Goal: Task Accomplishment & Management: Use online tool/utility

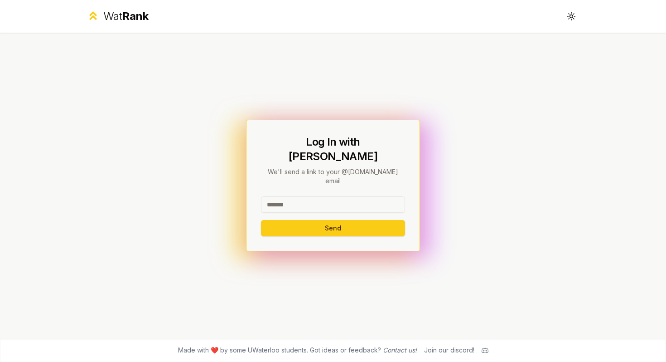
click at [300, 196] on input at bounding box center [333, 204] width 144 height 16
type input "*****"
click at [261, 220] on button "Send" at bounding box center [333, 228] width 144 height 16
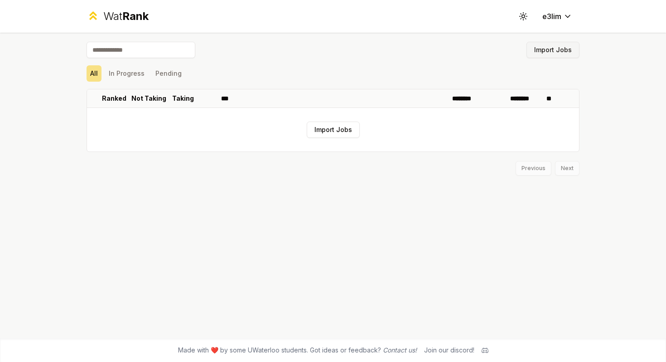
click at [565, 53] on button "Import Jobs" at bounding box center [552, 50] width 53 height 16
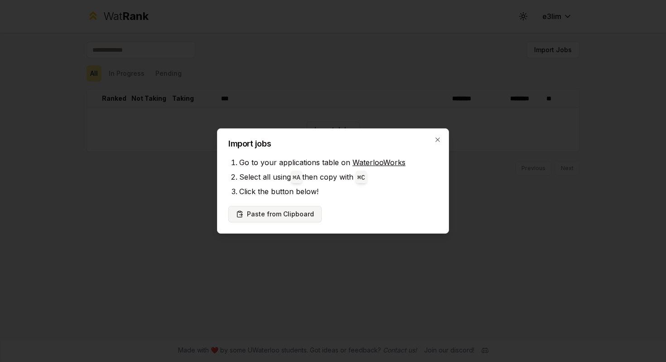
click at [291, 220] on button "Paste from Clipboard" at bounding box center [274, 214] width 93 height 16
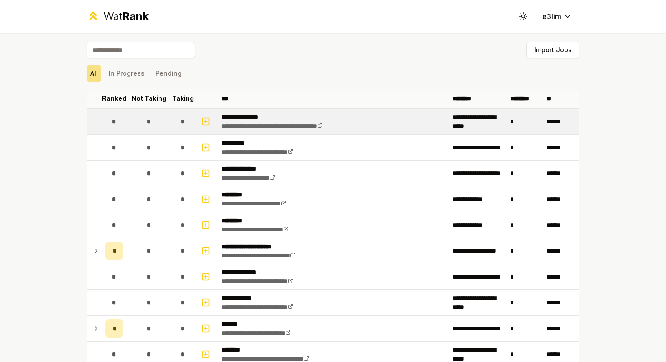
click at [261, 117] on p "**********" at bounding box center [286, 116] width 130 height 9
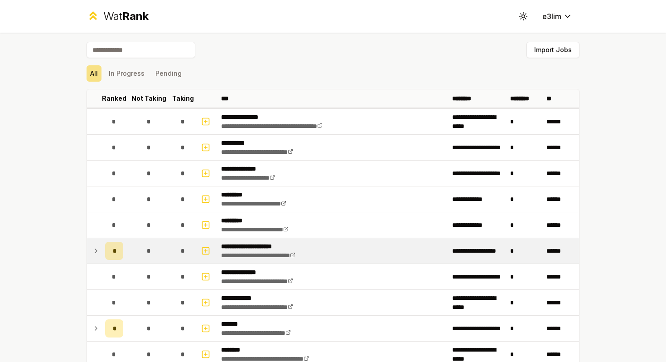
click at [95, 250] on icon at bounding box center [95, 250] width 7 height 11
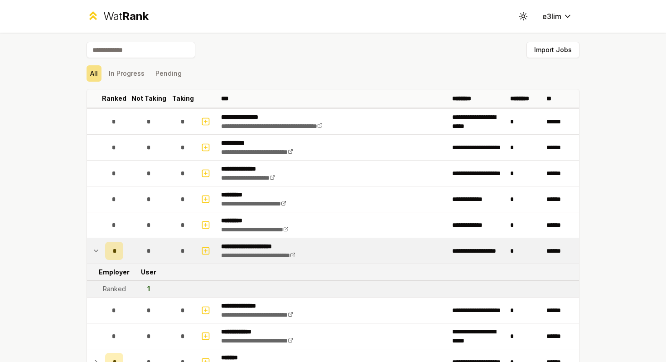
click at [95, 250] on icon at bounding box center [96, 251] width 4 height 2
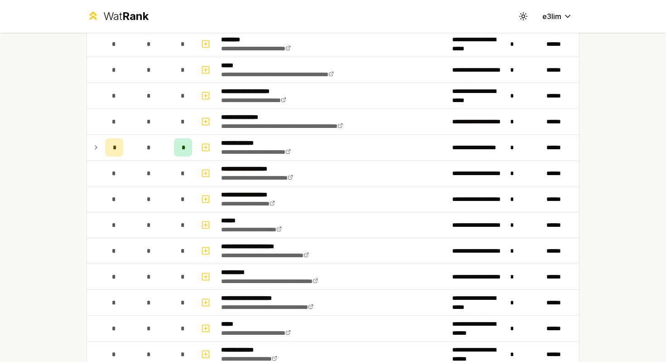
scroll to position [343, 0]
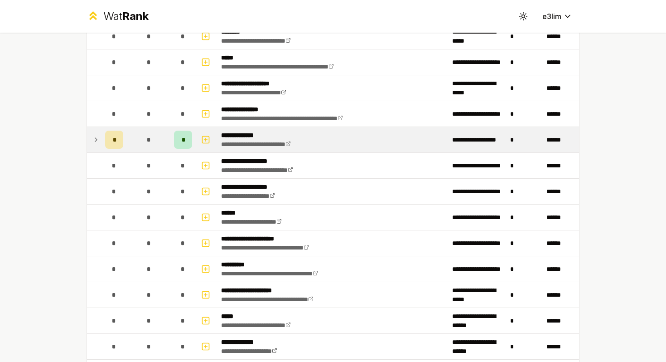
click at [296, 135] on p "**********" at bounding box center [266, 134] width 91 height 9
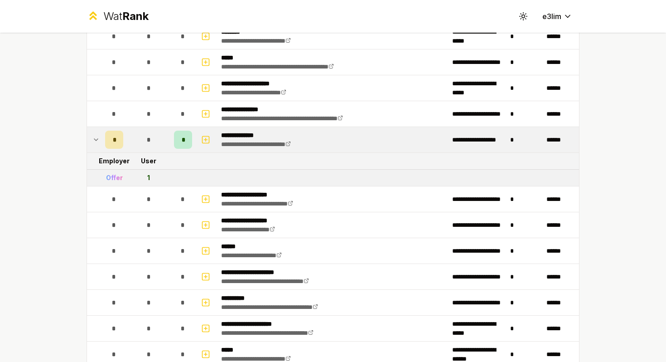
click at [96, 134] on icon at bounding box center [95, 139] width 7 height 11
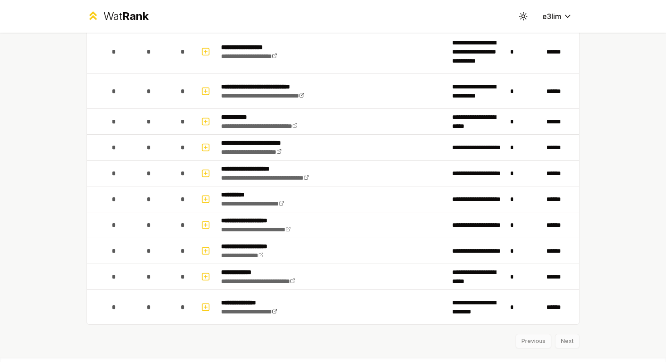
scroll to position [1038, 0]
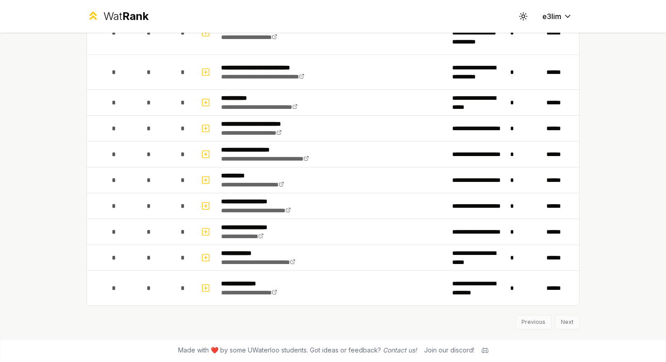
click at [569, 325] on div "Previous Next" at bounding box center [333, 317] width 493 height 24
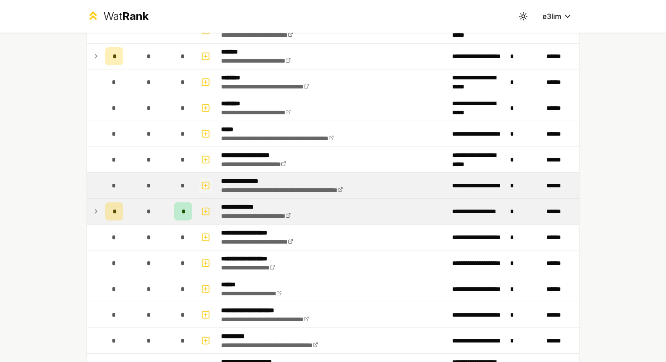
click at [205, 186] on icon "button" at bounding box center [205, 185] width 9 height 11
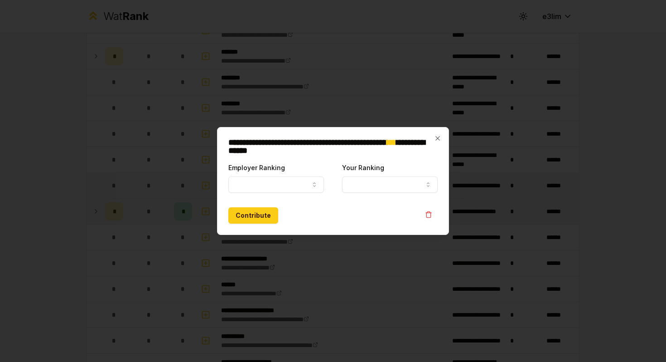
select select
click at [407, 188] on button "Your Ranking" at bounding box center [390, 184] width 96 height 16
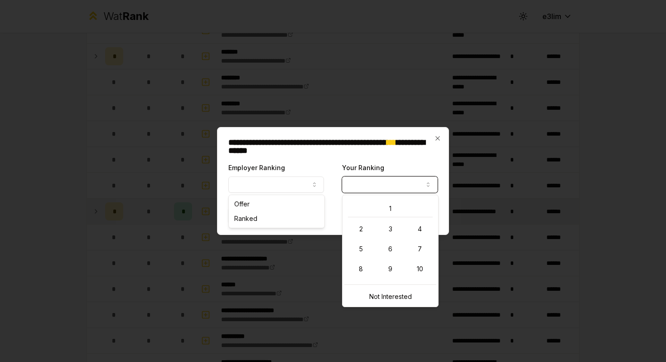
click at [308, 184] on button "Employer Ranking" at bounding box center [276, 184] width 96 height 16
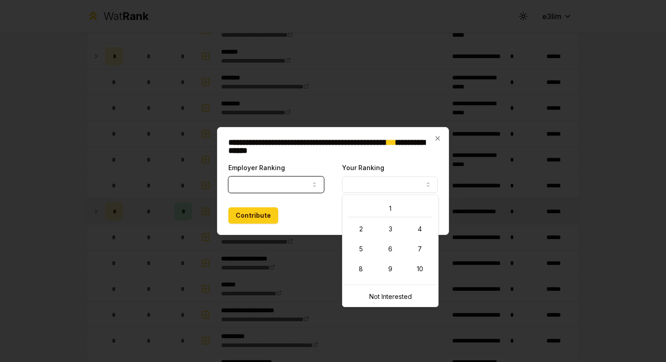
click at [308, 184] on button "Employer Ranking" at bounding box center [276, 184] width 96 height 16
click at [445, 136] on div "**********" at bounding box center [333, 181] width 232 height 108
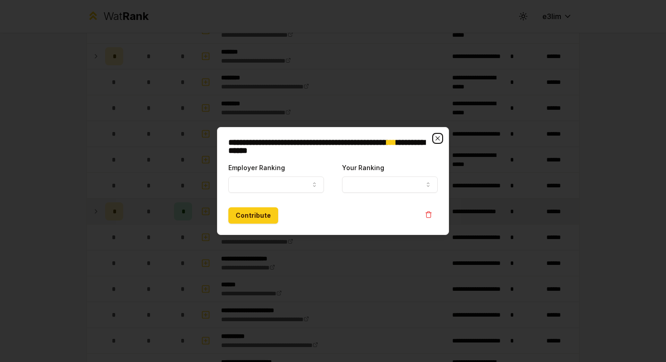
click at [438, 136] on icon "button" at bounding box center [437, 138] width 7 height 7
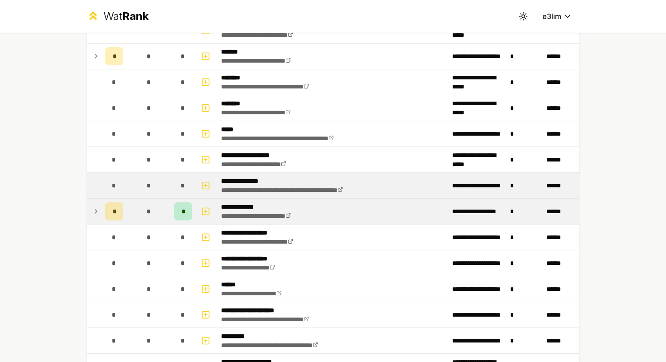
click at [249, 183] on p "**********" at bounding box center [300, 180] width 158 height 9
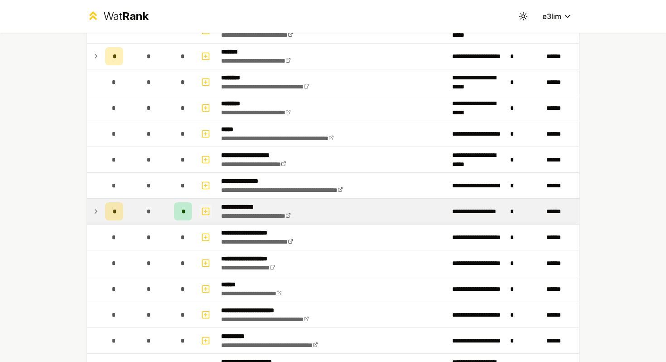
click at [207, 210] on icon "button" at bounding box center [205, 211] width 9 height 11
select select
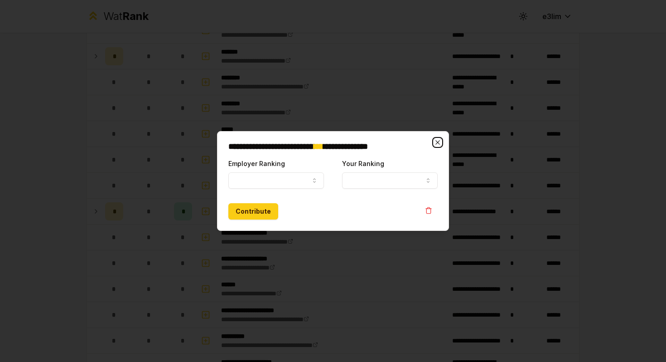
click at [436, 142] on icon "button" at bounding box center [437, 142] width 7 height 7
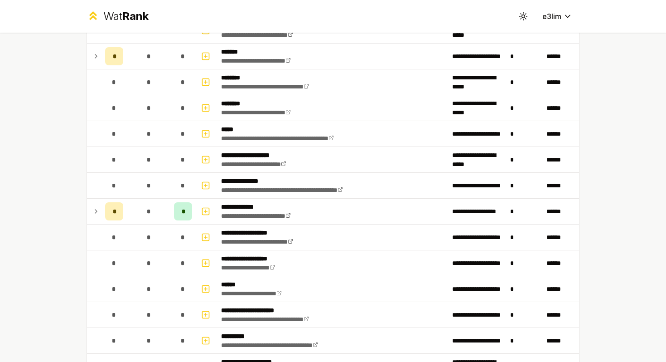
click at [97, 212] on icon at bounding box center [96, 211] width 2 height 4
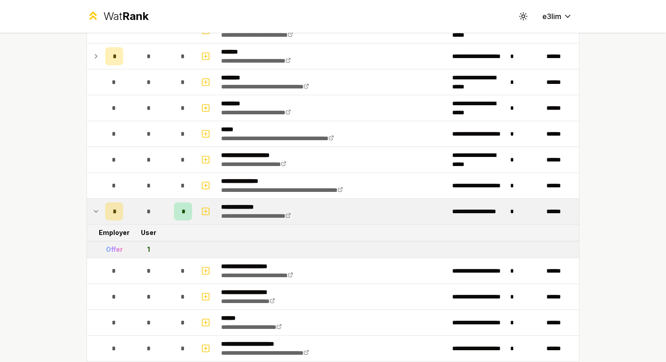
click at [150, 247] on div "1" at bounding box center [148, 249] width 3 height 9
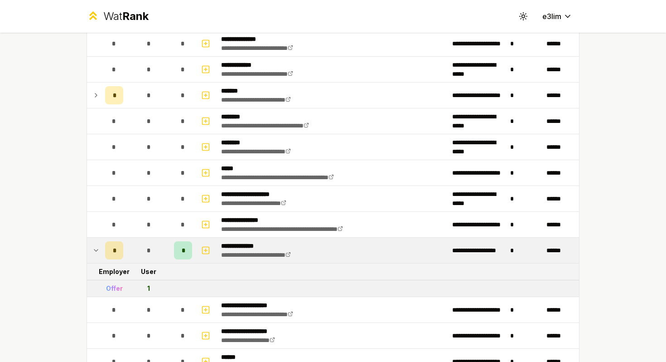
scroll to position [229, 0]
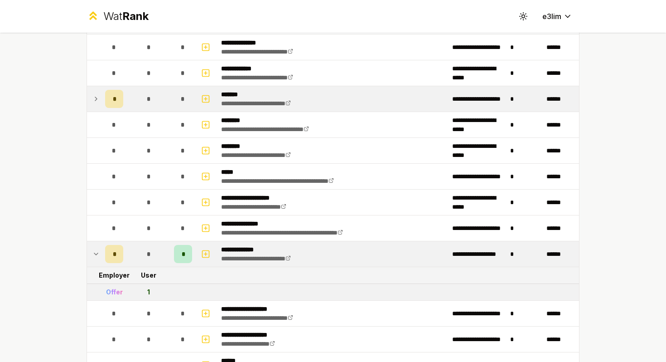
click at [93, 95] on icon at bounding box center [95, 98] width 7 height 11
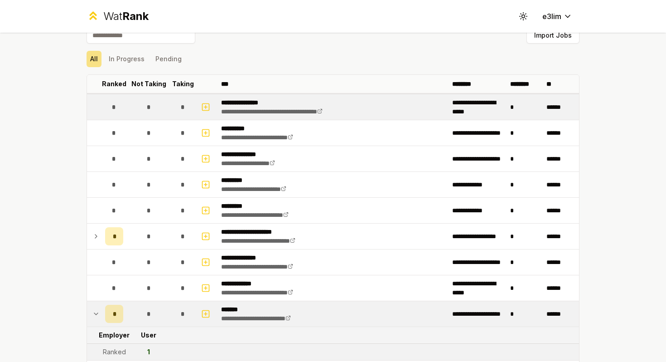
scroll to position [0, 0]
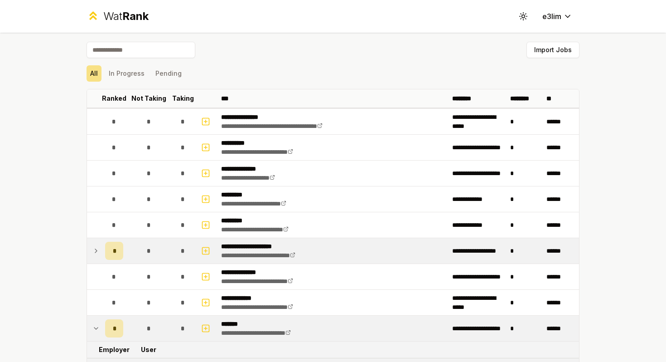
click at [143, 251] on div "*" at bounding box center [149, 250] width 18 height 18
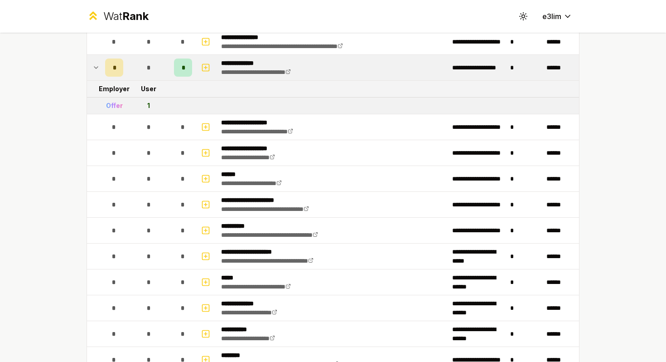
scroll to position [860, 0]
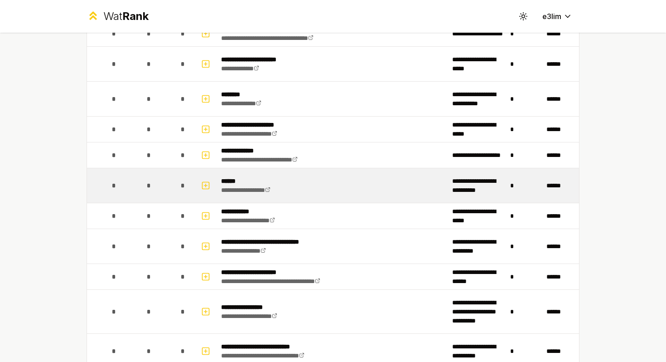
click at [314, 179] on td "**********" at bounding box center [332, 185] width 231 height 34
click at [111, 188] on div "*" at bounding box center [114, 185] width 18 height 18
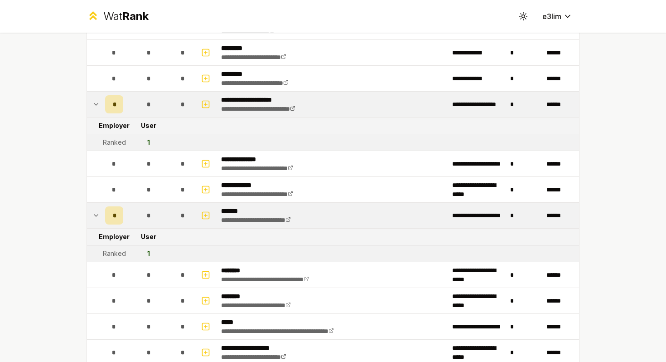
scroll to position [0, 0]
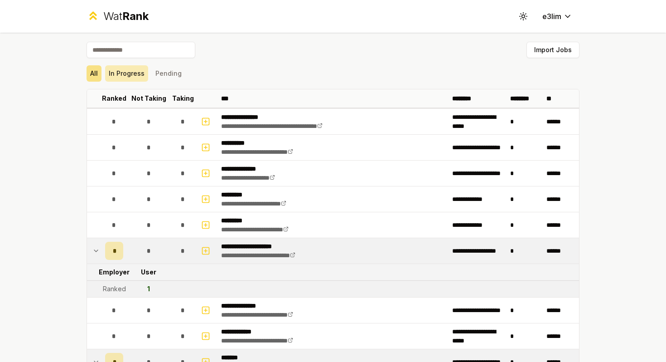
click at [129, 73] on button "In Progress" at bounding box center [126, 73] width 43 height 16
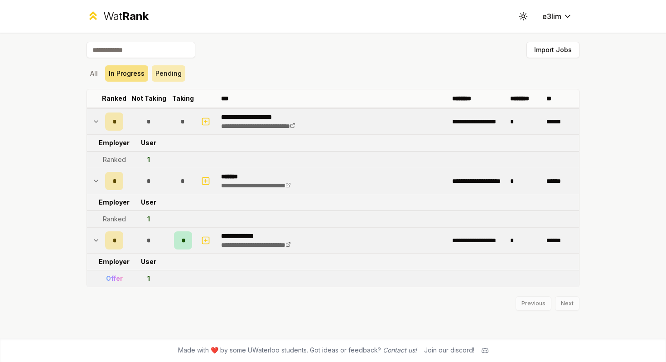
click at [162, 70] on button "Pending" at bounding box center [169, 73] width 34 height 16
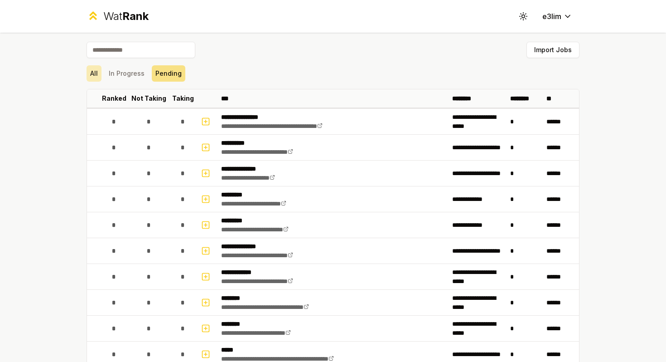
click at [98, 74] on button "All" at bounding box center [94, 73] width 15 height 16
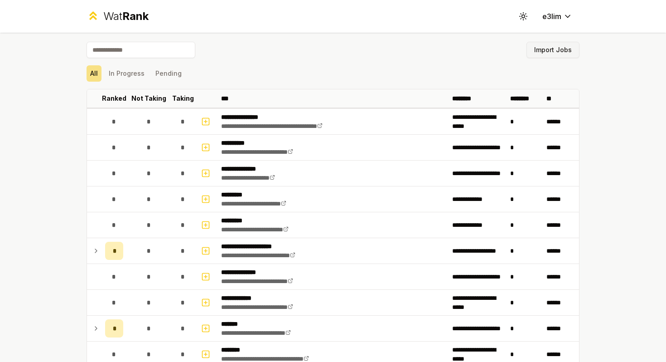
click at [540, 50] on button "Import Jobs" at bounding box center [552, 50] width 53 height 16
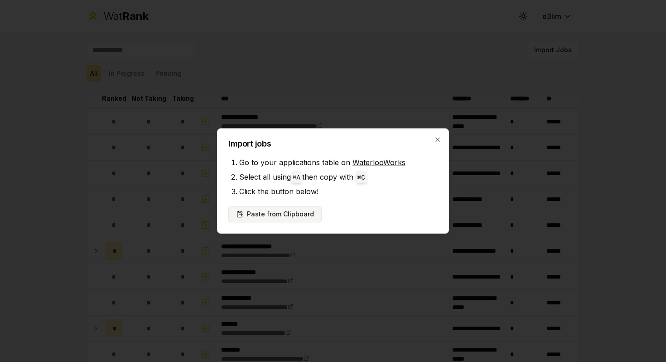
click at [293, 212] on button "Paste from Clipboard" at bounding box center [274, 214] width 93 height 16
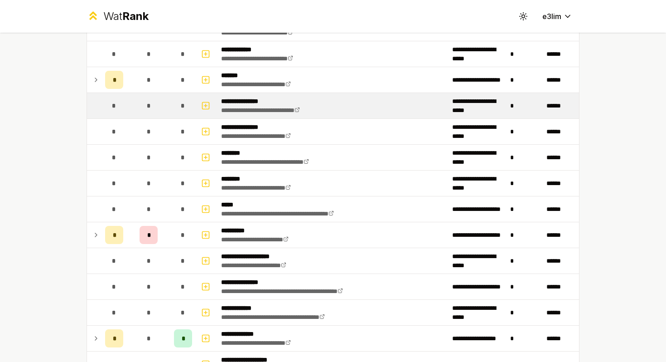
scroll to position [296, 0]
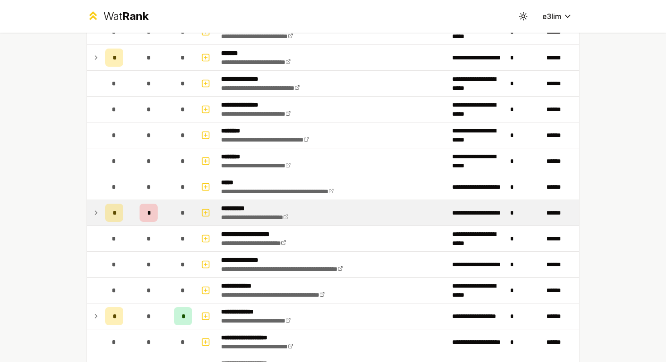
click at [97, 212] on icon at bounding box center [96, 213] width 2 height 4
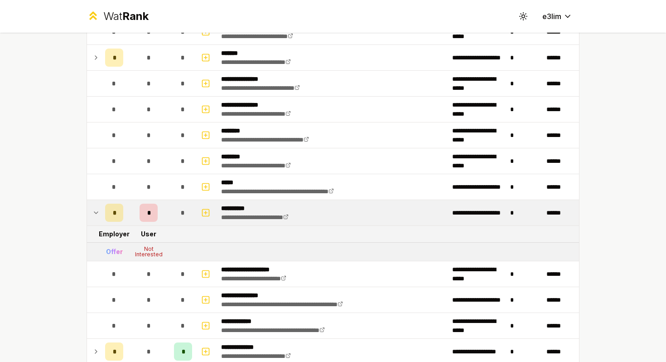
click at [151, 253] on div "Not Interested" at bounding box center [148, 251] width 36 height 11
click at [150, 249] on div "Not Interested" at bounding box center [148, 251] width 36 height 11
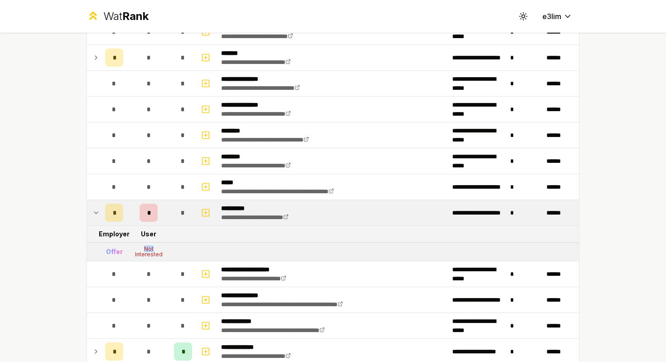
click at [150, 249] on div "Not Interested" at bounding box center [148, 251] width 36 height 11
click at [156, 253] on div "Not Interested" at bounding box center [148, 251] width 36 height 11
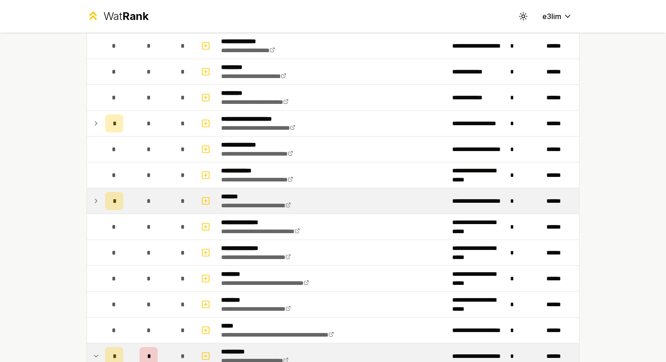
scroll to position [130, 0]
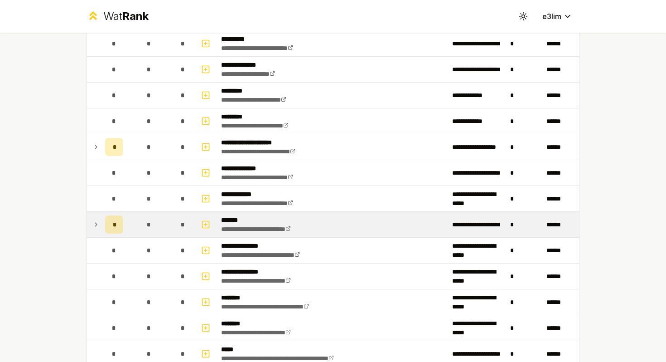
click at [97, 227] on icon at bounding box center [95, 224] width 7 height 11
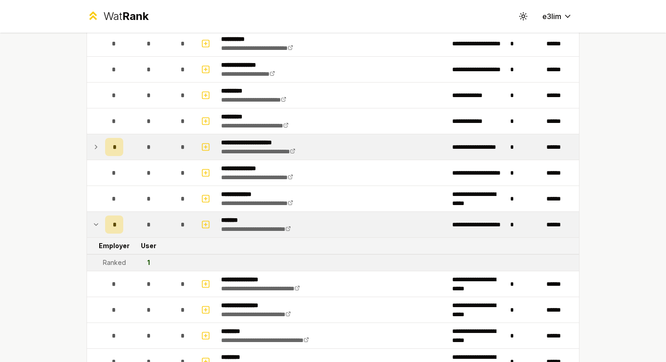
click at [99, 146] on icon at bounding box center [95, 146] width 7 height 11
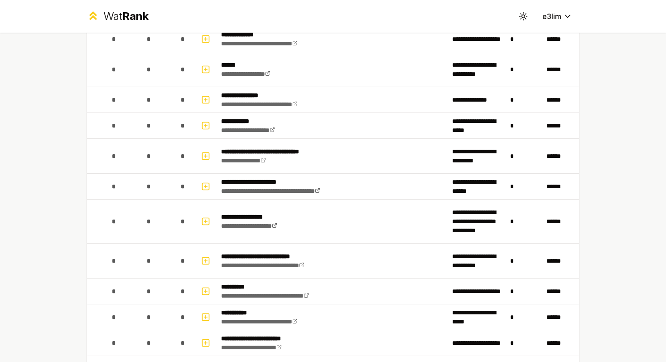
scroll to position [1324, 0]
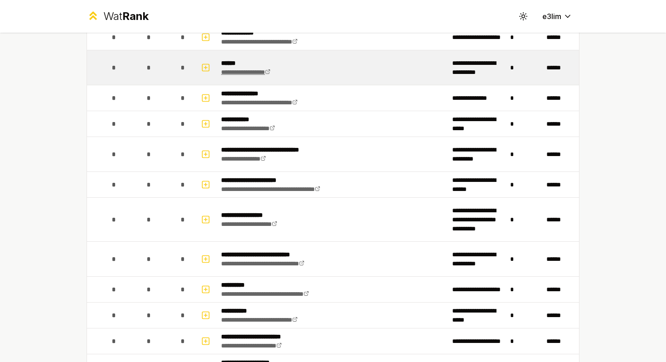
click at [270, 72] on link "**********" at bounding box center [245, 72] width 49 height 6
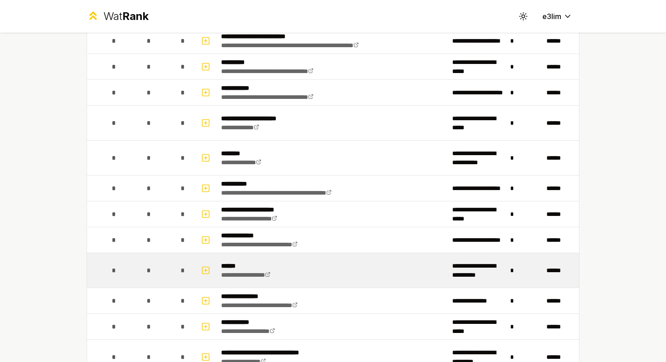
scroll to position [1004, 0]
